Goal: Task Accomplishment & Management: Manage account settings

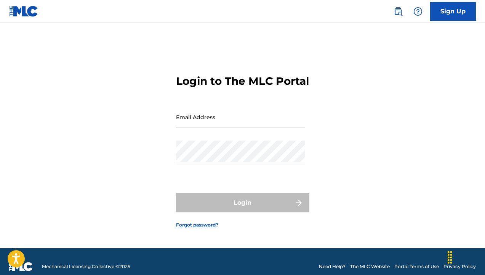
click at [201, 122] on input "Email Address" at bounding box center [240, 117] width 129 height 22
type input "[EMAIL_ADDRESS][DOMAIN_NAME]"
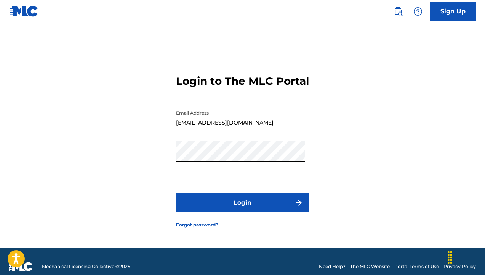
click at [176, 193] on button "Login" at bounding box center [242, 202] width 133 height 19
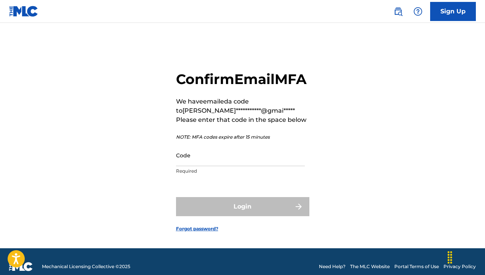
click at [237, 166] on input "Code" at bounding box center [240, 155] width 129 height 22
paste input "180474"
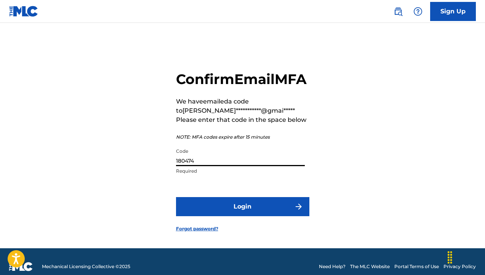
type input "180474"
click at [254, 216] on button "Login" at bounding box center [242, 206] width 133 height 19
